Goal: Information Seeking & Learning: Learn about a topic

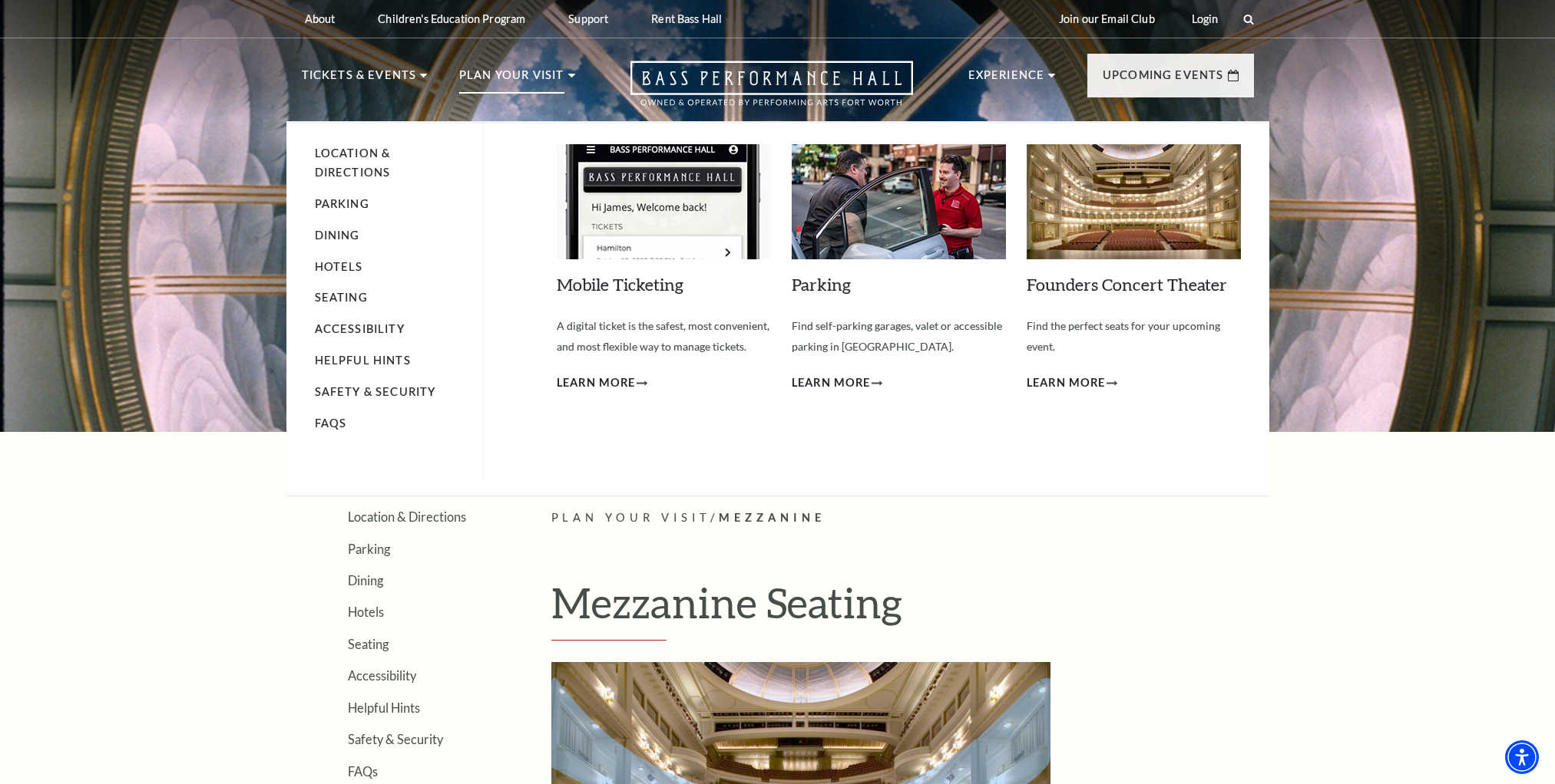
click at [532, 74] on p "Plan Your Visit" at bounding box center [511, 80] width 106 height 28
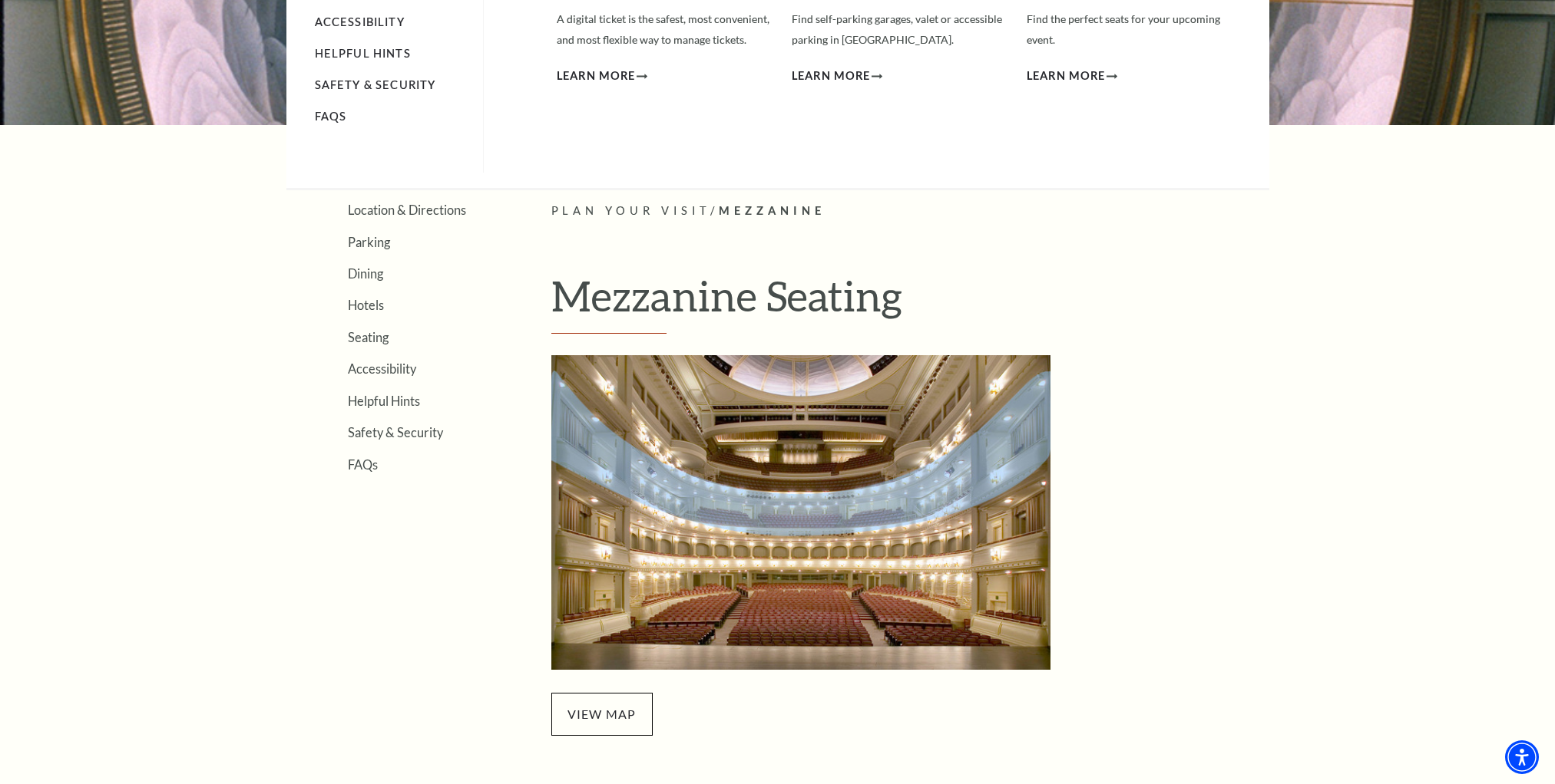
scroll to position [460, 0]
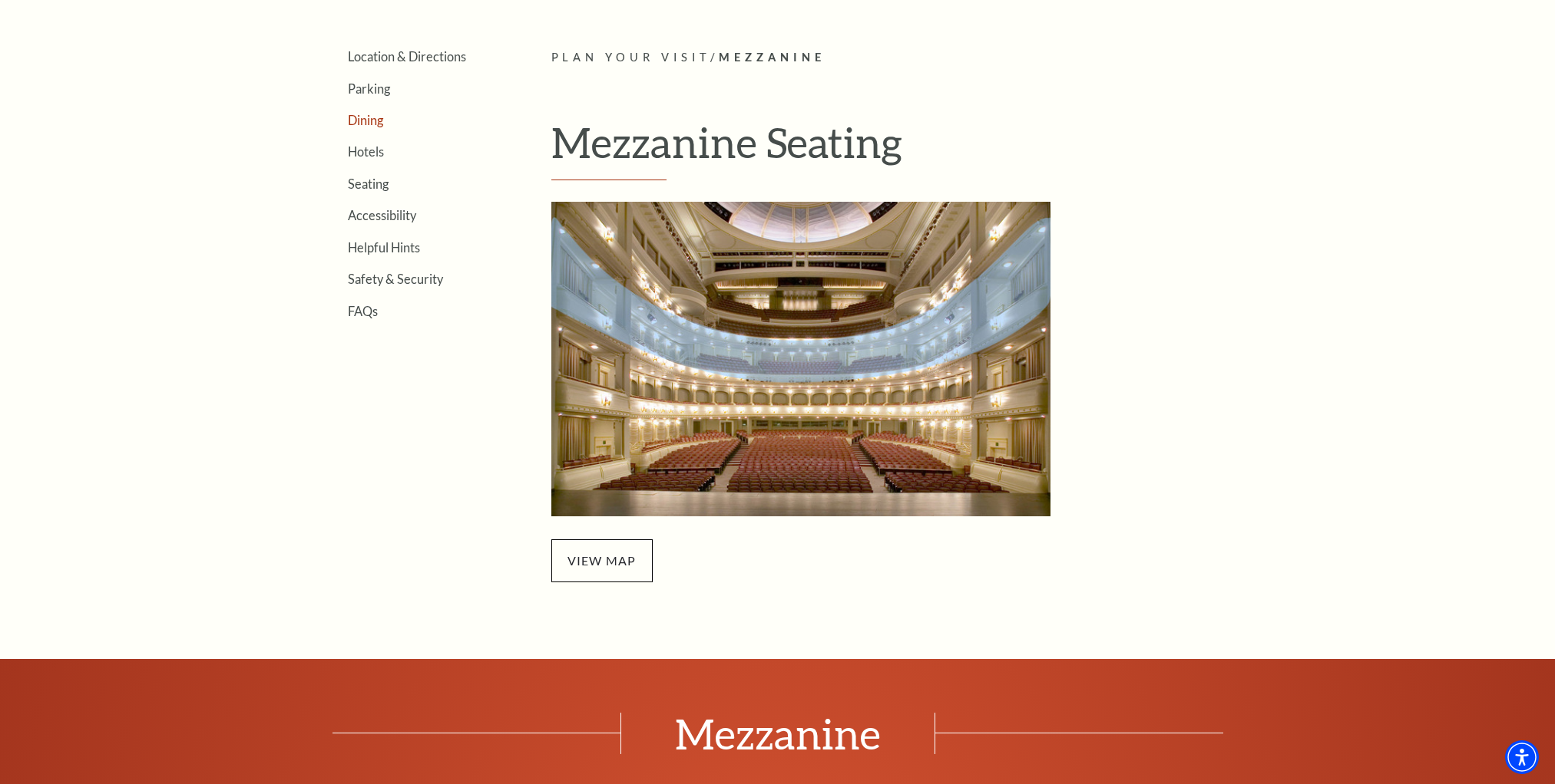
click at [371, 123] on link "Dining" at bounding box center [365, 120] width 35 height 15
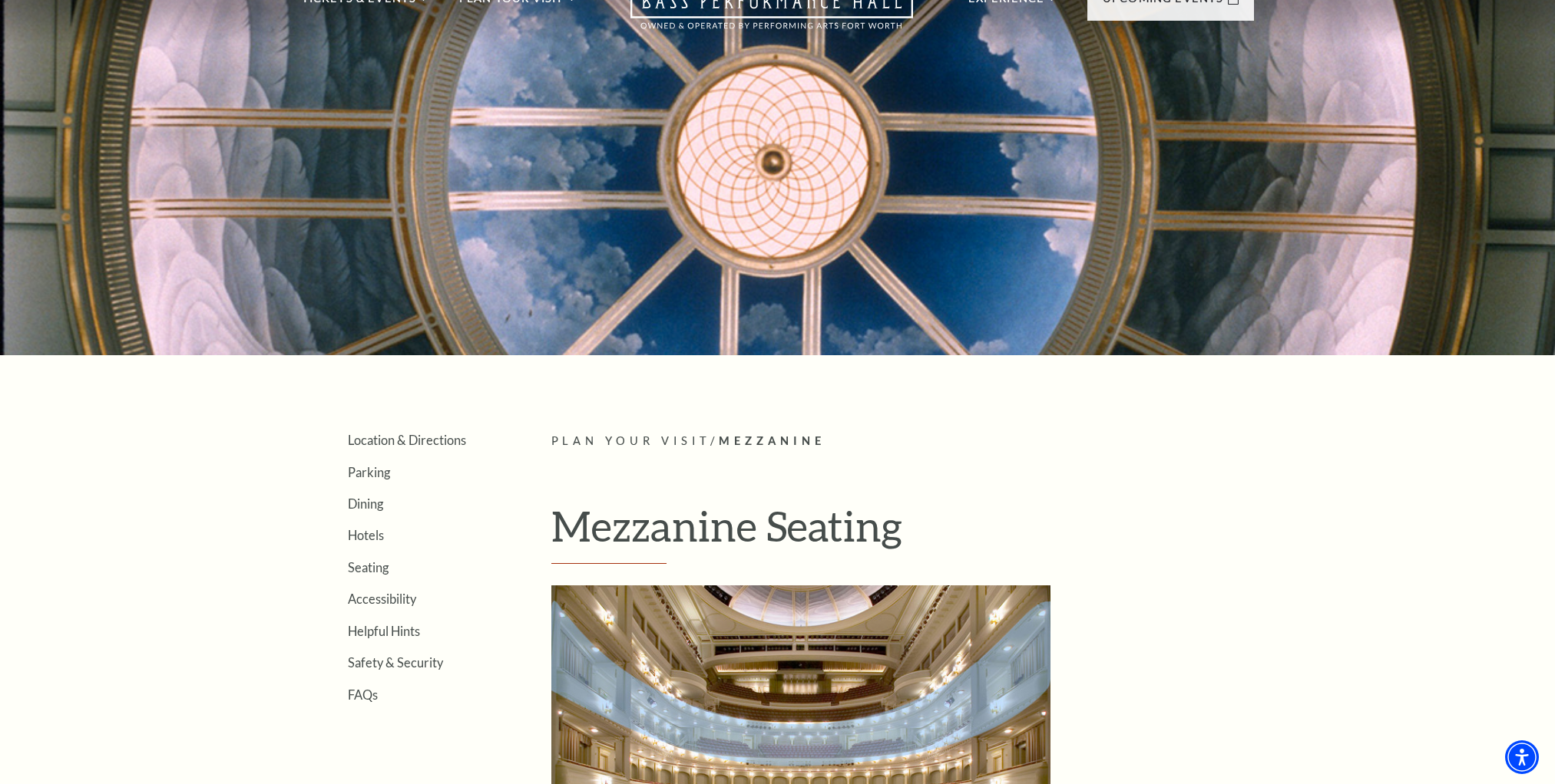
scroll to position [0, 0]
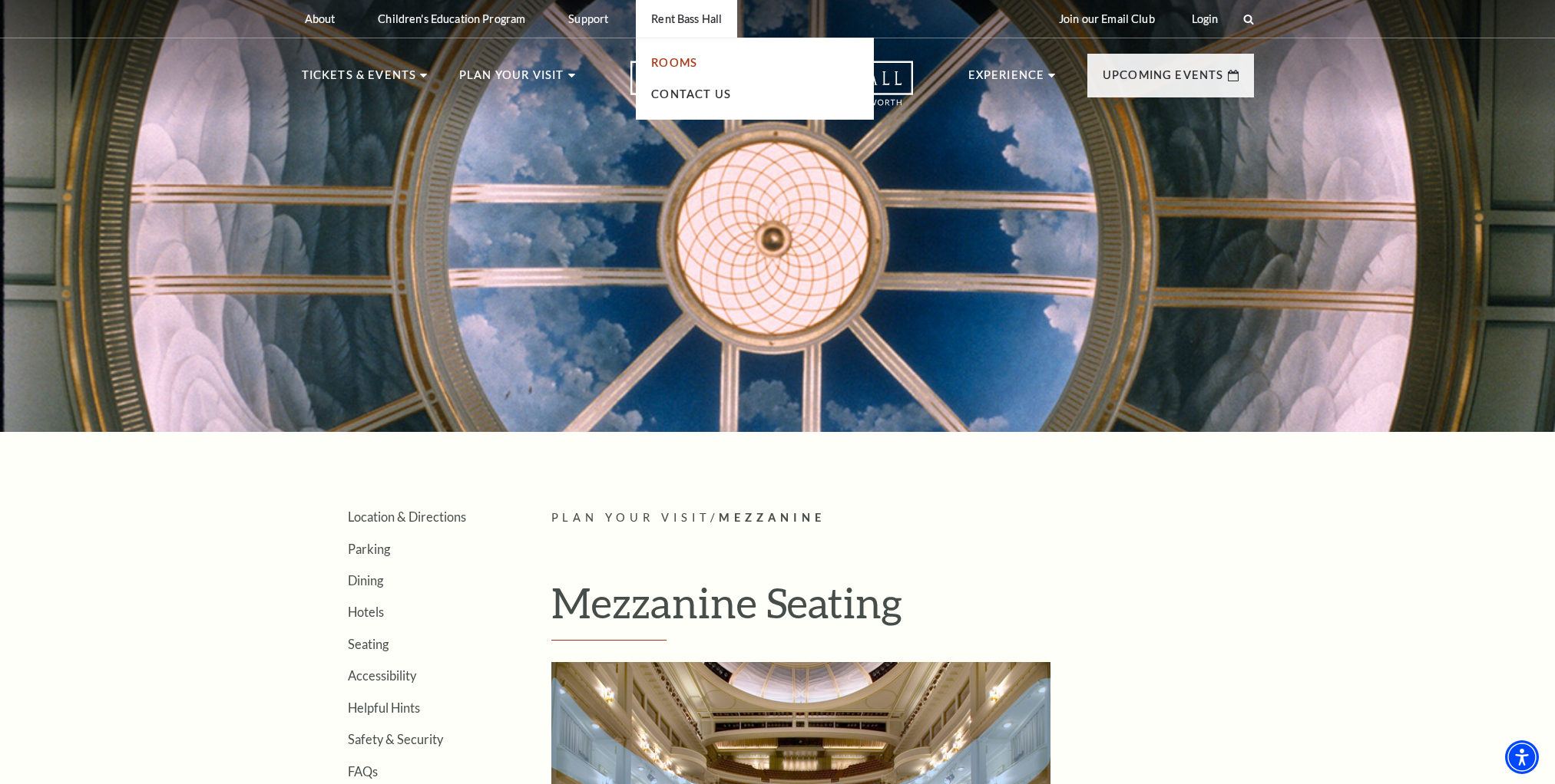
click at [683, 60] on link "Rooms" at bounding box center [674, 63] width 46 height 13
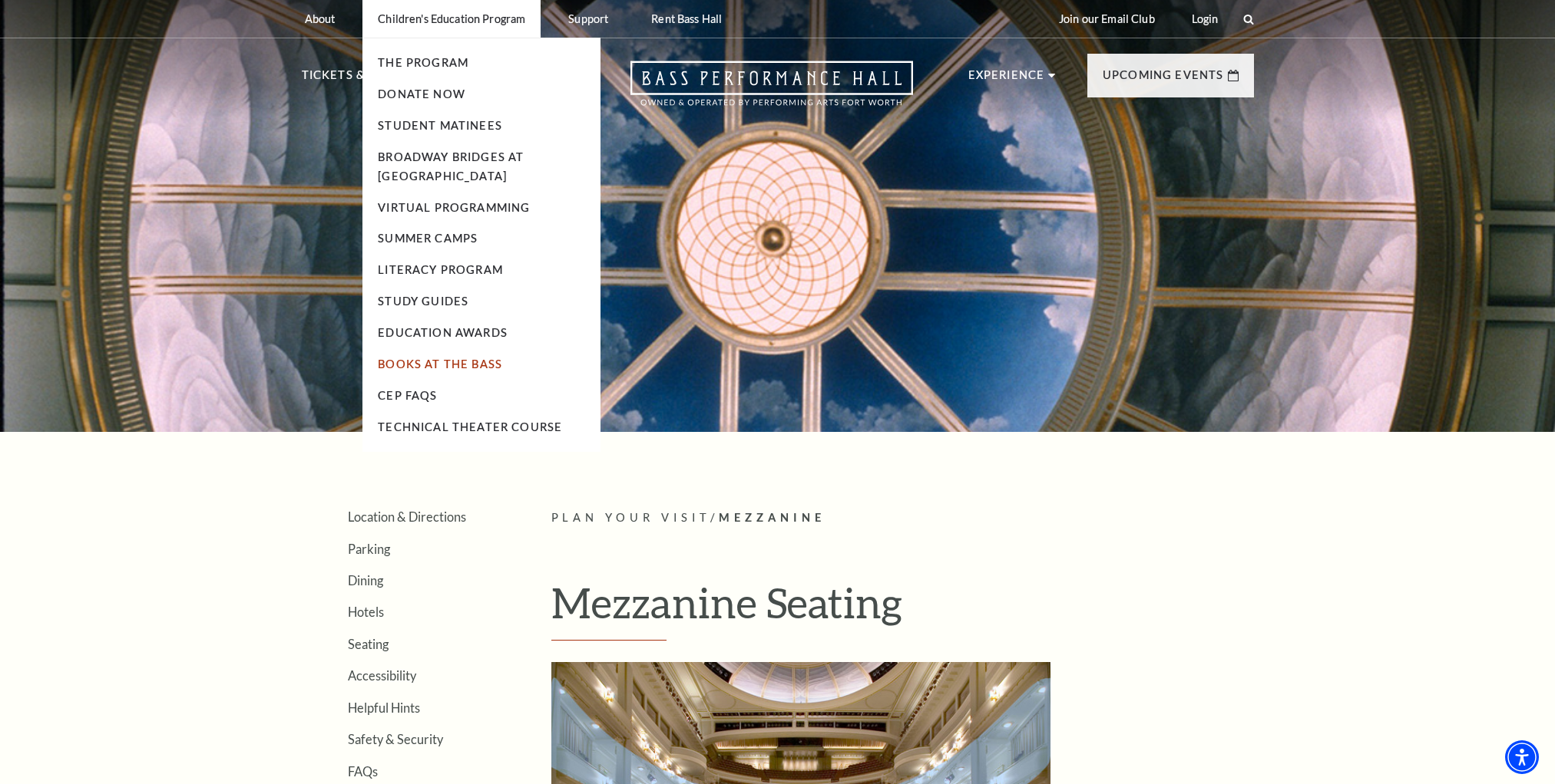
click at [467, 366] on link "Books At The Bass" at bounding box center [440, 364] width 124 height 13
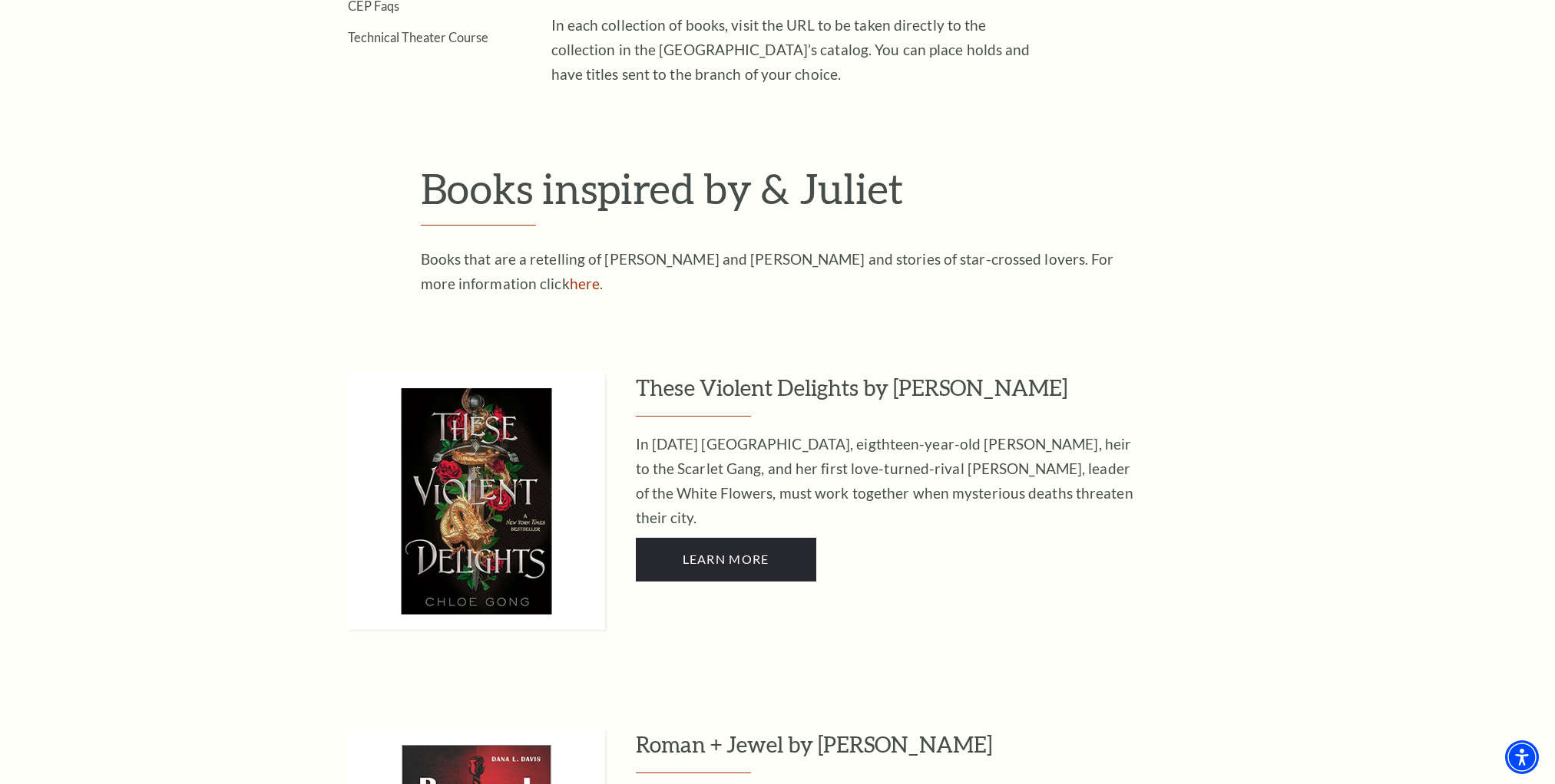
scroll to position [460, 0]
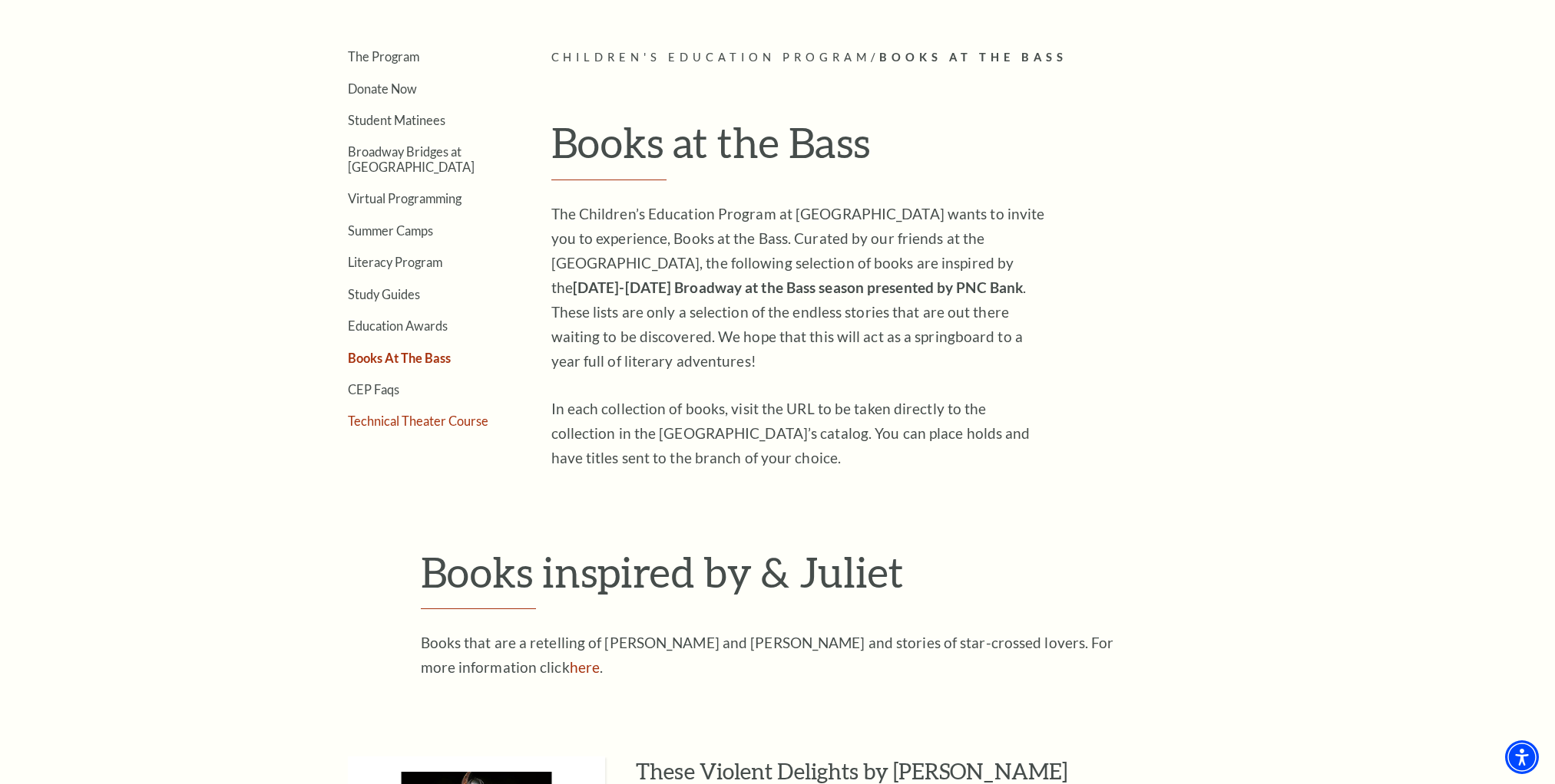
click at [429, 418] on link "Technical Theater Course" at bounding box center [418, 421] width 141 height 15
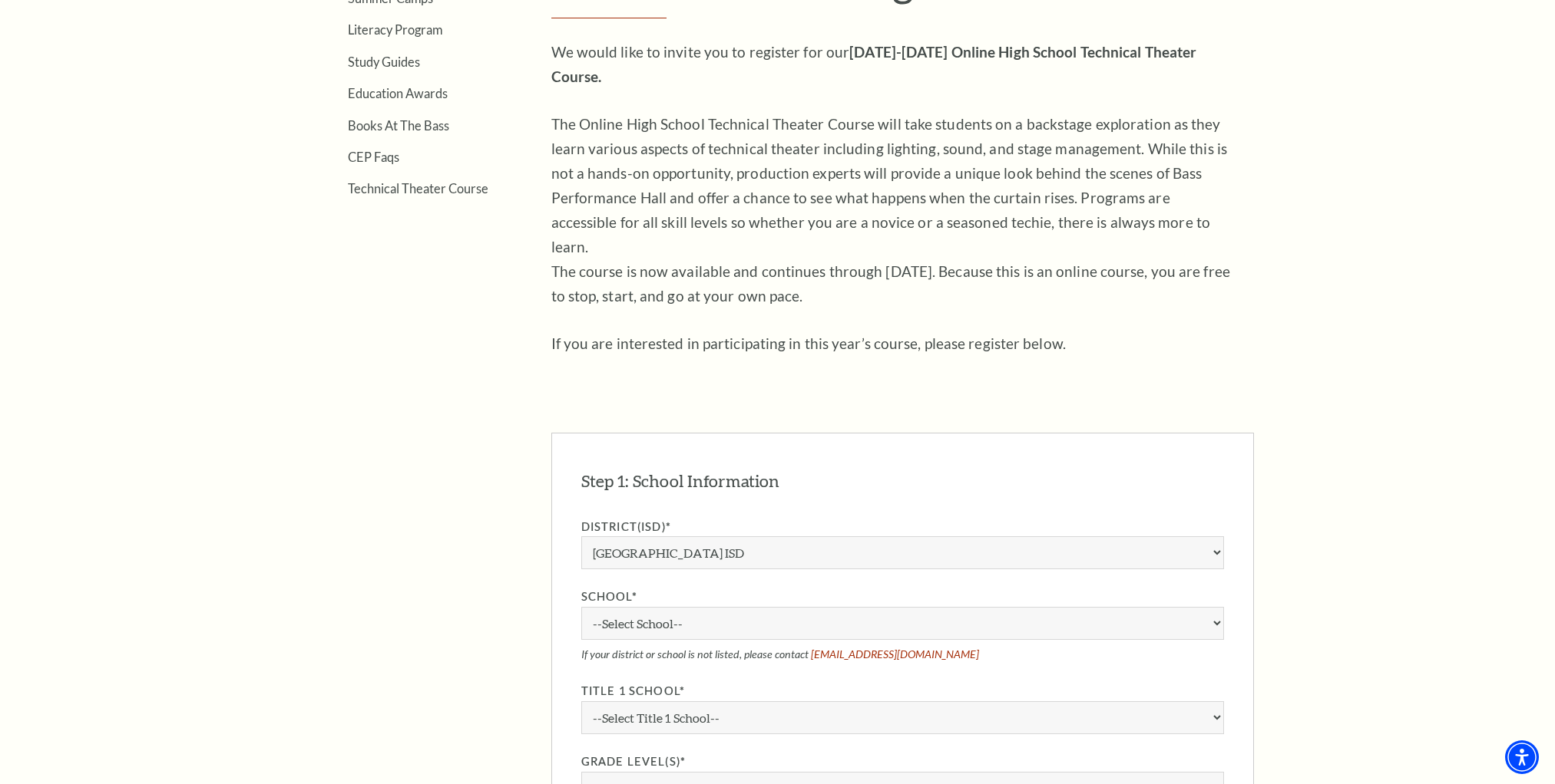
scroll to position [768, 0]
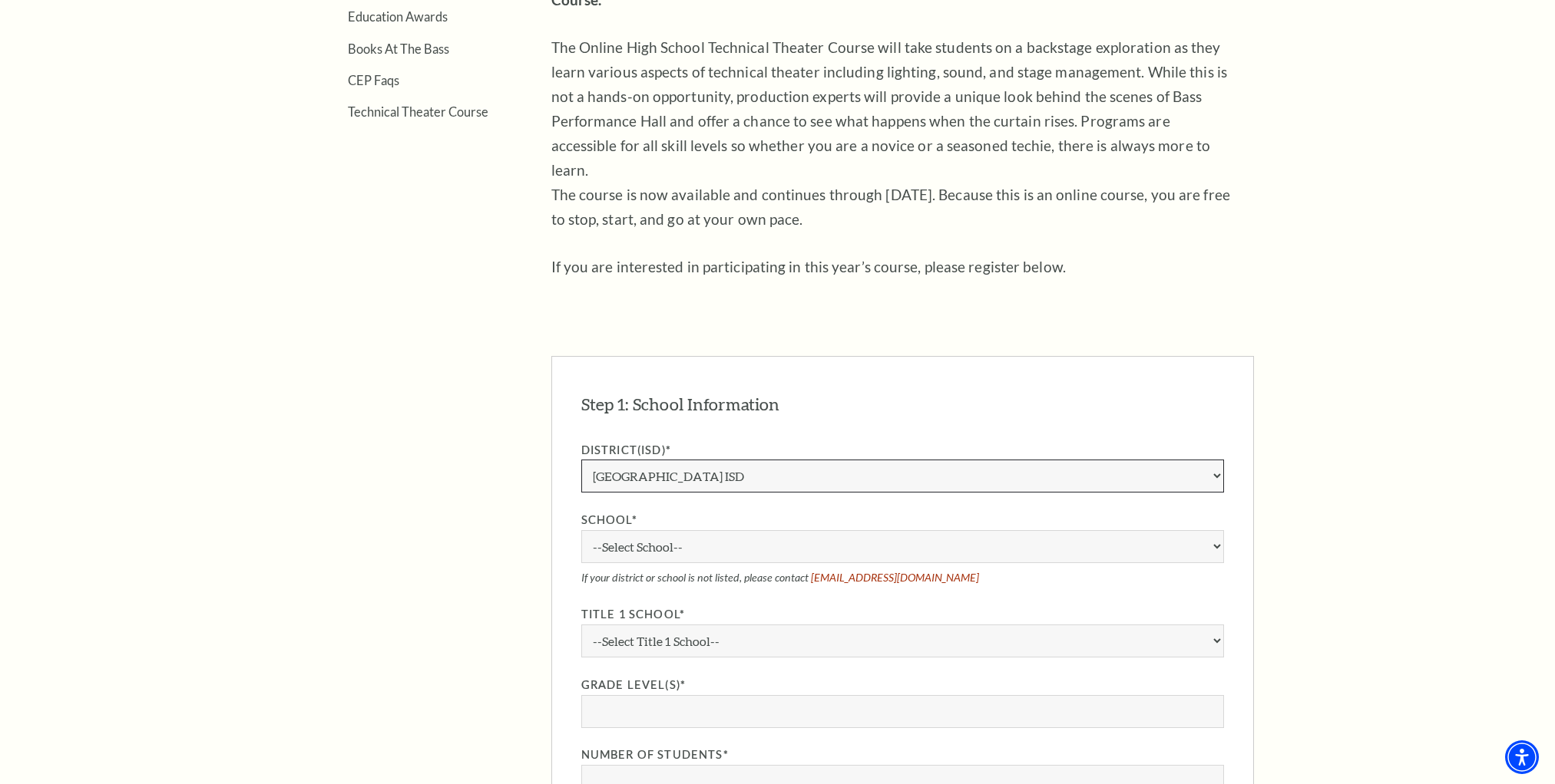
click at [663, 459] on select "Aledo ISD Alvarado ISD Alvord ISD Arlington ISD Azle ISD Bellevue ISD Birdville…" at bounding box center [903, 476] width 643 height 33
click at [435, 378] on aside "The Program Donate Now Student Matinees Broadway Bridges at Bass Performance Ha…" at bounding box center [403, 405] width 204 height 1327
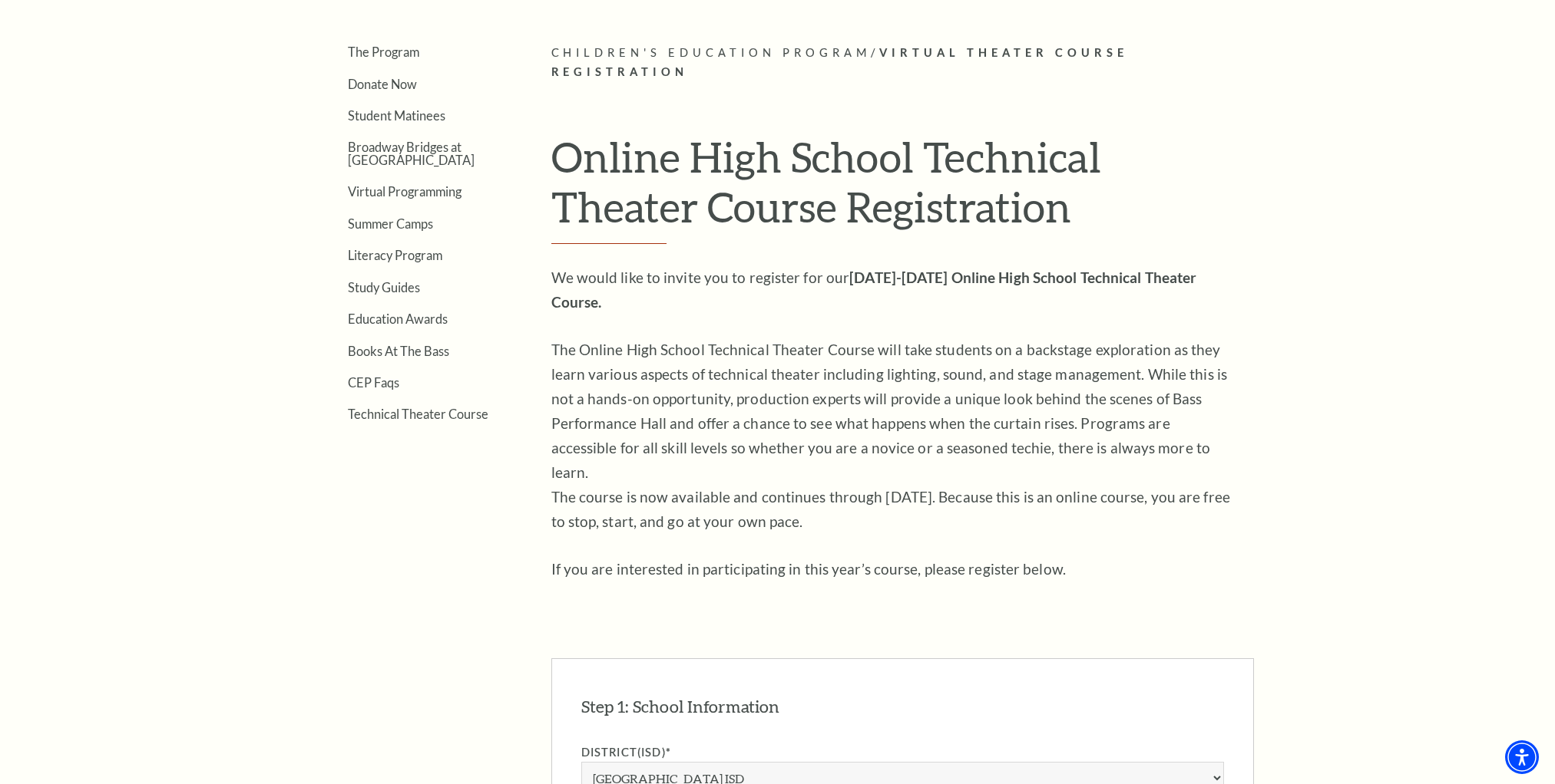
scroll to position [388, 0]
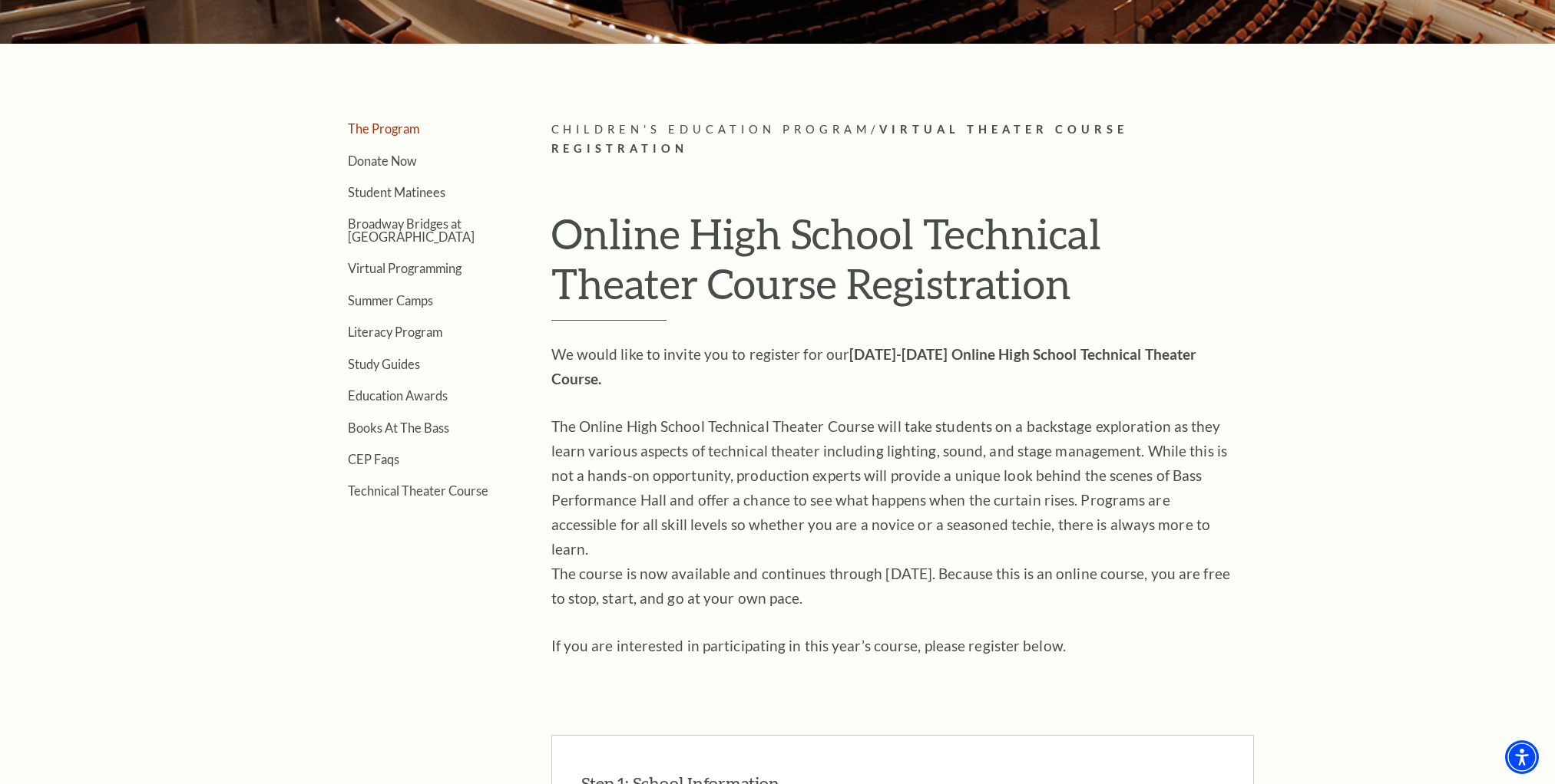
click at [380, 122] on link "The Program" at bounding box center [383, 128] width 71 height 15
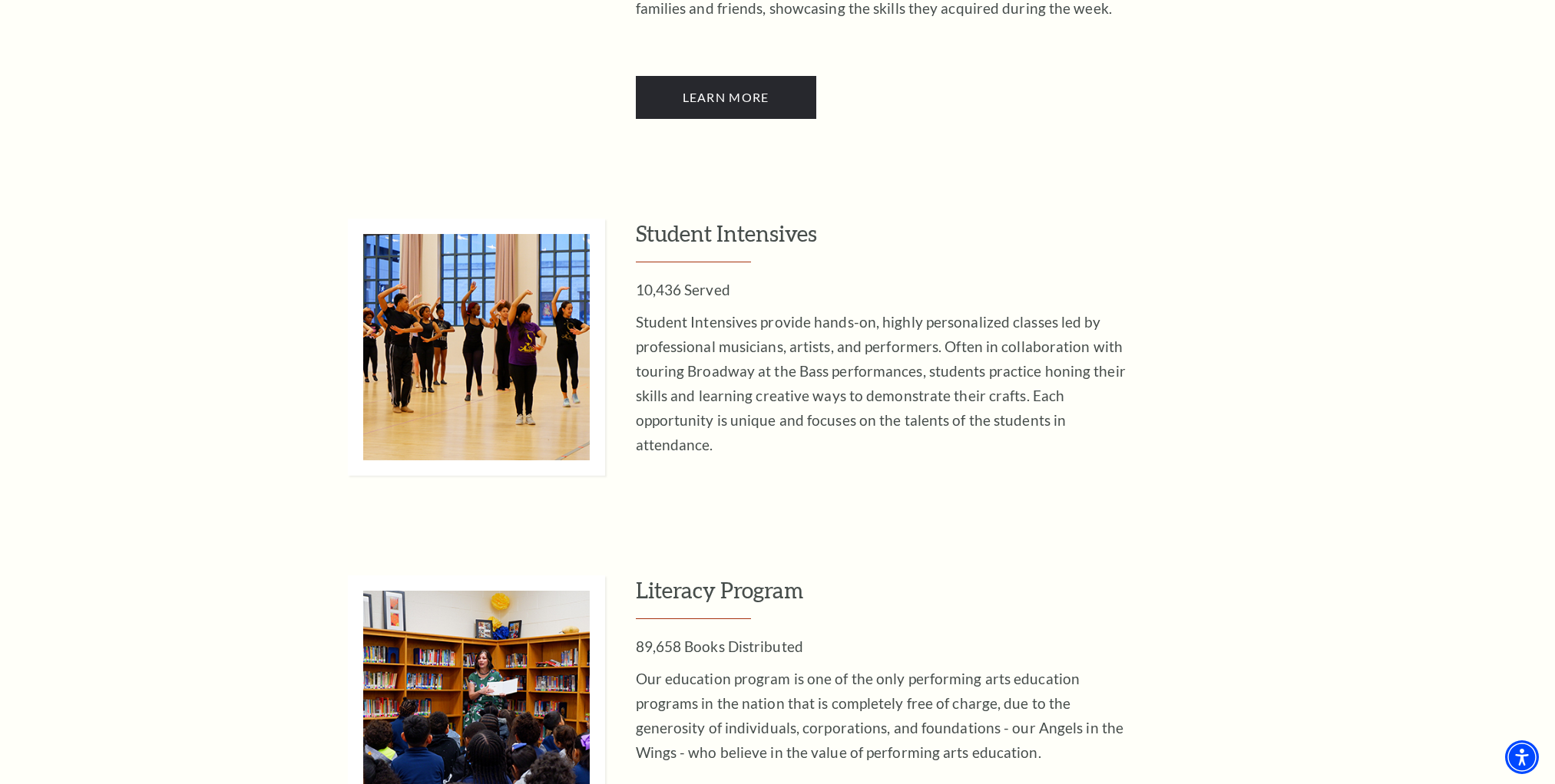
scroll to position [3376, 0]
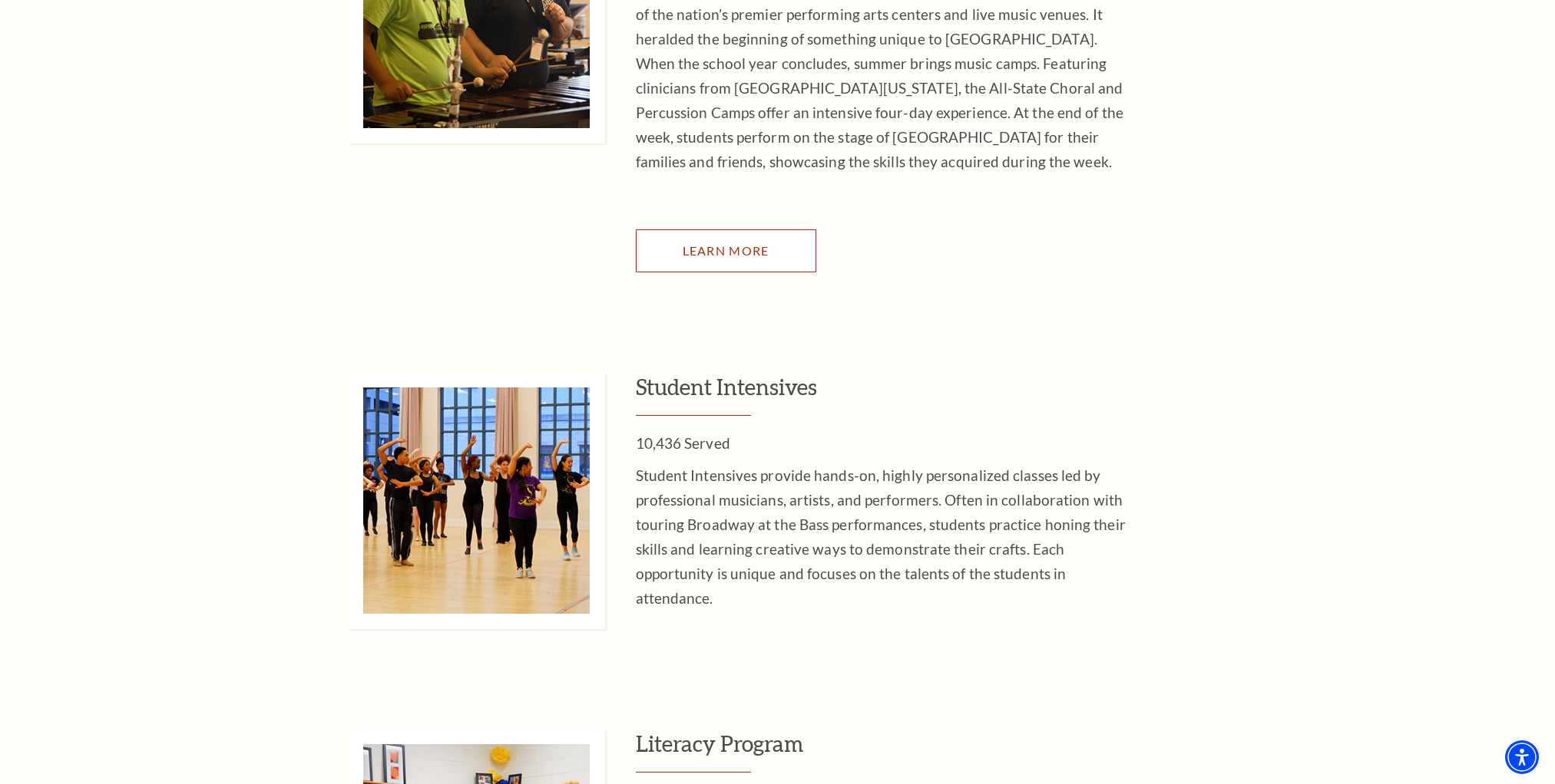
click at [762, 244] on span "Learn More" at bounding box center [726, 251] width 87 height 15
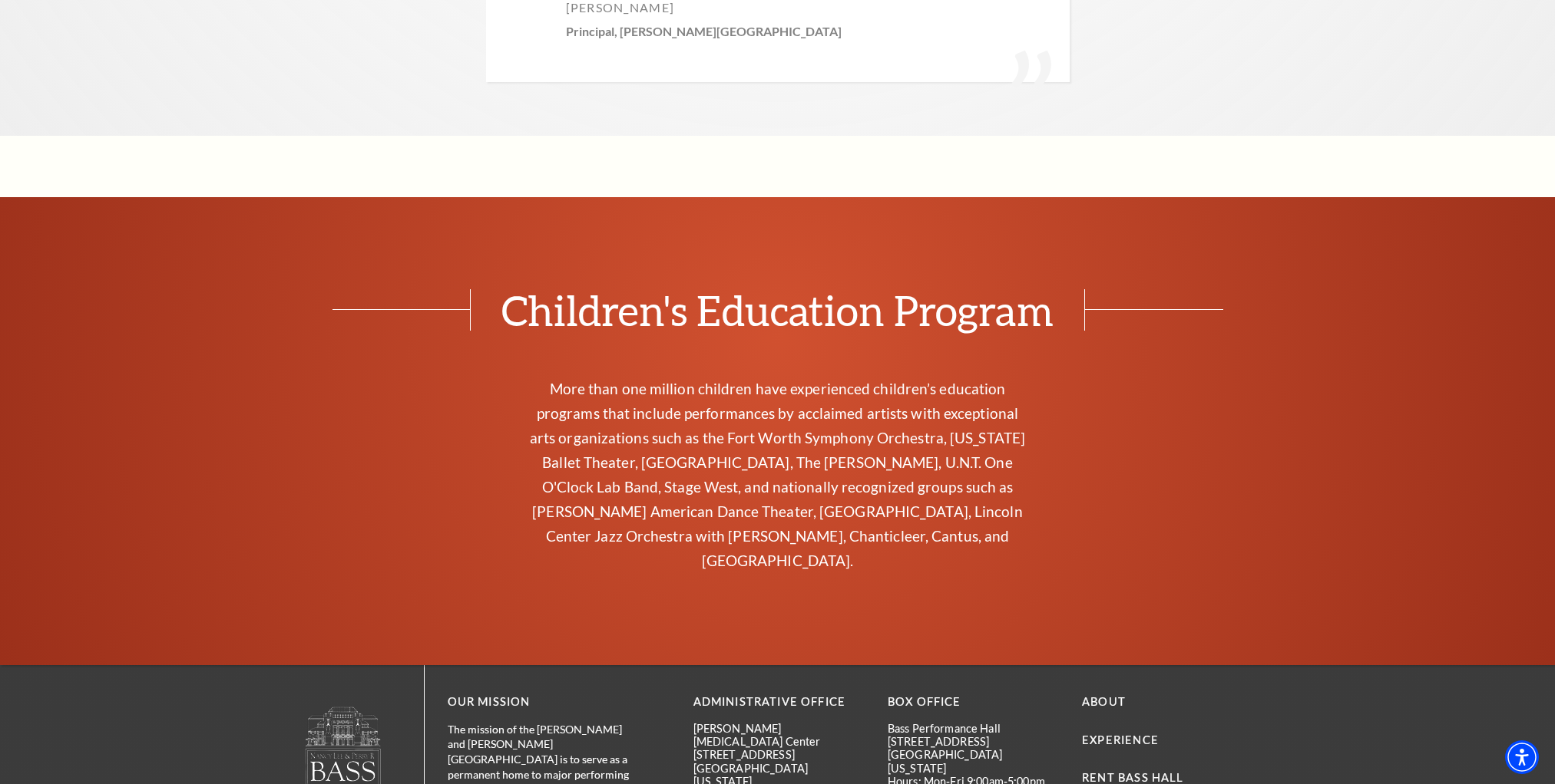
scroll to position [6057, 0]
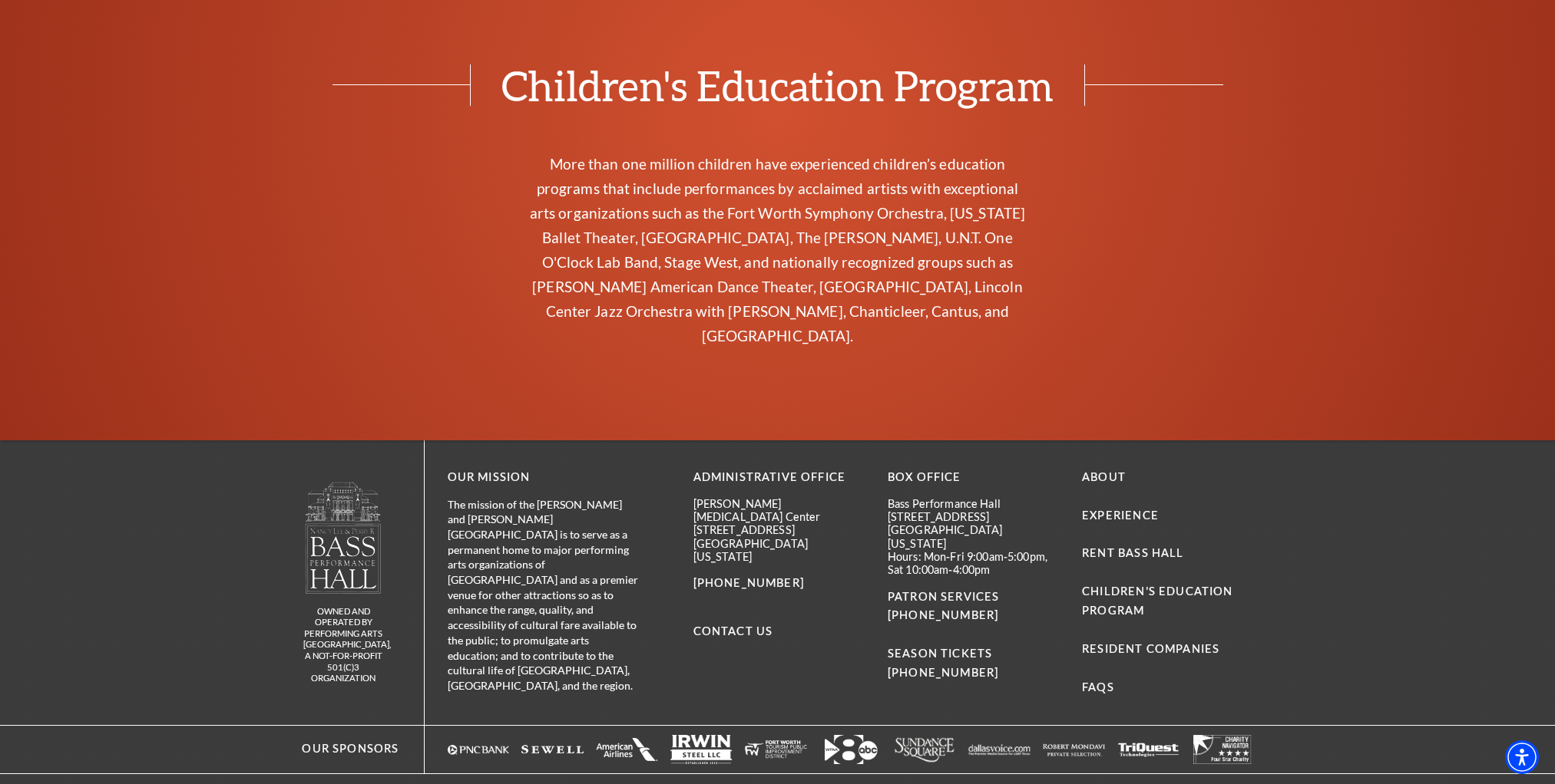
click at [735, 548] on div "Administrative Office Maddox-Muse Center 330 East 4th Street, Suite 300 Fort Wo…" at bounding box center [779, 583] width 171 height 230
click at [735, 625] on link "Contact Us" at bounding box center [734, 631] width 80 height 13
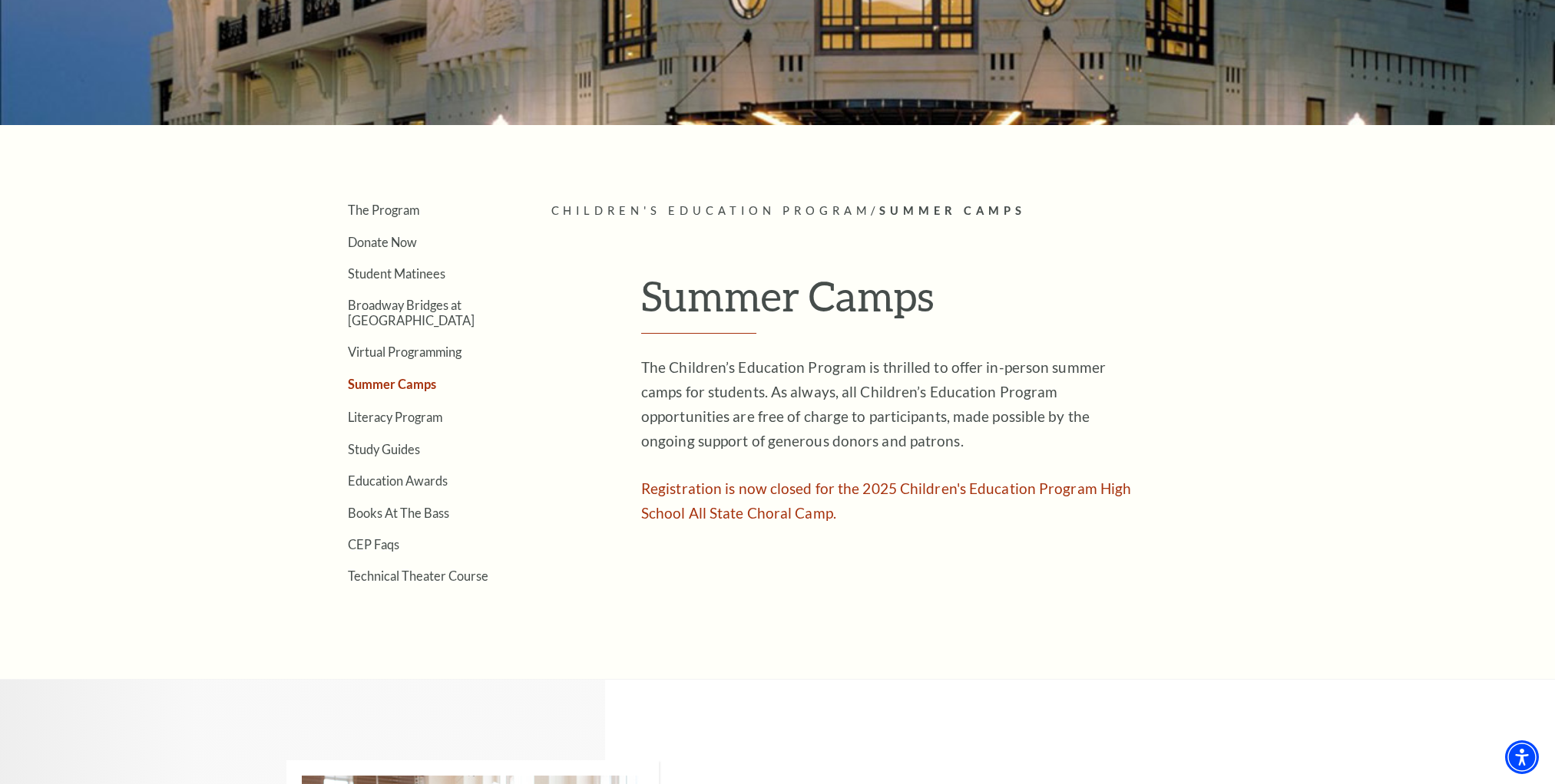
scroll to position [383, 0]
